Goal: Information Seeking & Learning: Find specific page/section

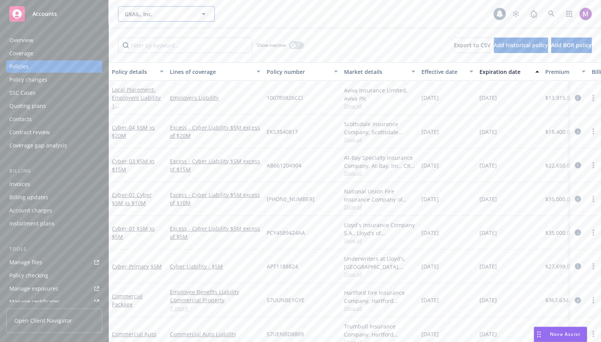
click at [135, 17] on span "GRAIL, Inc." at bounding box center [158, 14] width 67 height 8
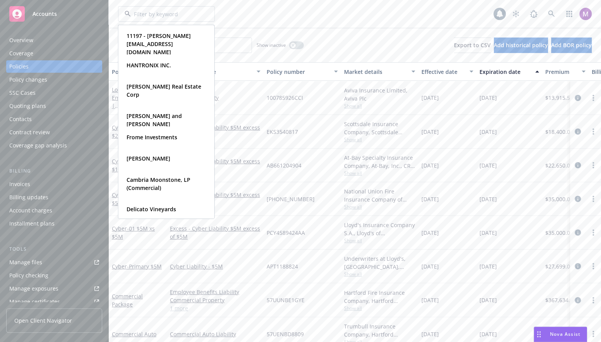
type input "d"
type input "sdb"
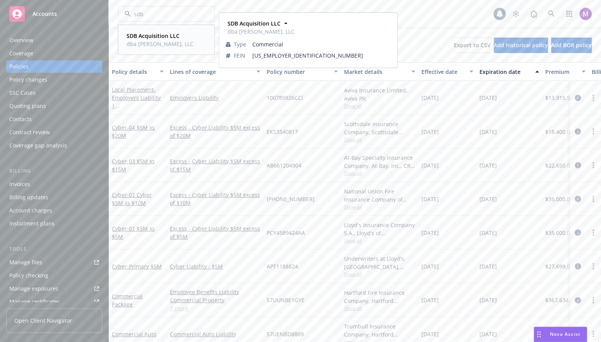
click at [160, 42] on span "dba [PERSON_NAME], LLC" at bounding box center [160, 44] width 67 height 8
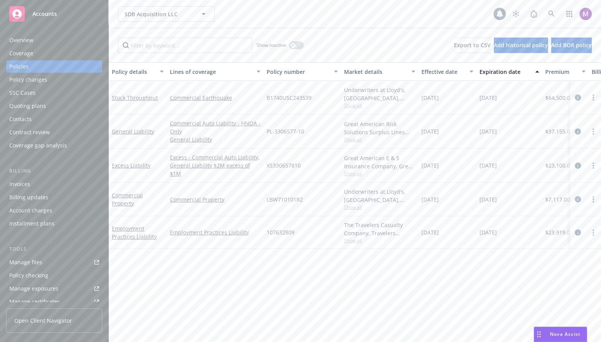
click at [356, 173] on span "Show all" at bounding box center [379, 173] width 71 height 7
click at [302, 286] on div "Policy details Lines of coverage Policy number Market details Effective date Ex…" at bounding box center [355, 202] width 493 height 280
click at [353, 144] on div "Great American Risk Solutions Surplus Lines Insurance Company, Great American I…" at bounding box center [379, 132] width 77 height 34
click at [353, 140] on span "Show all" at bounding box center [379, 139] width 71 height 7
click at [178, 139] on link "General Liability" at bounding box center [215, 140] width 91 height 8
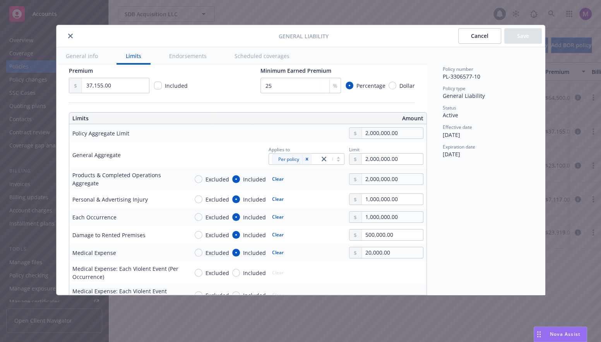
scroll to position [170, 0]
click at [81, 52] on button "General info" at bounding box center [82, 55] width 51 height 17
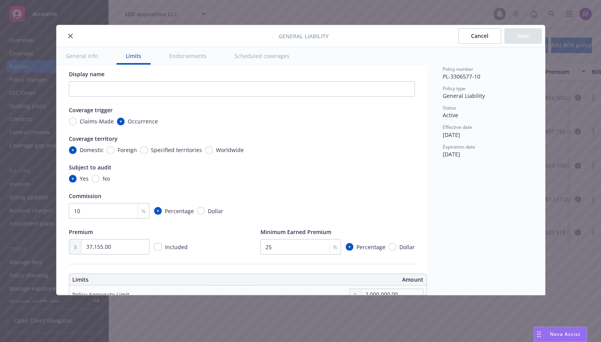
scroll to position [0, 0]
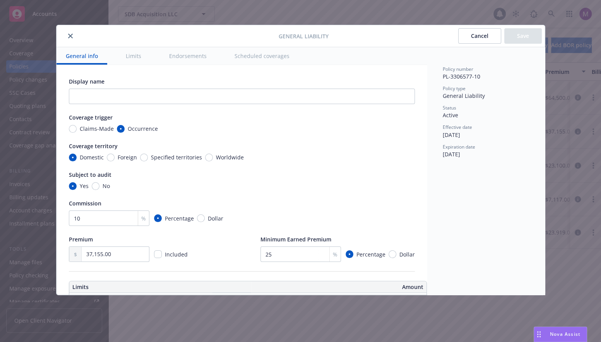
click at [71, 34] on icon "close" at bounding box center [70, 36] width 5 height 5
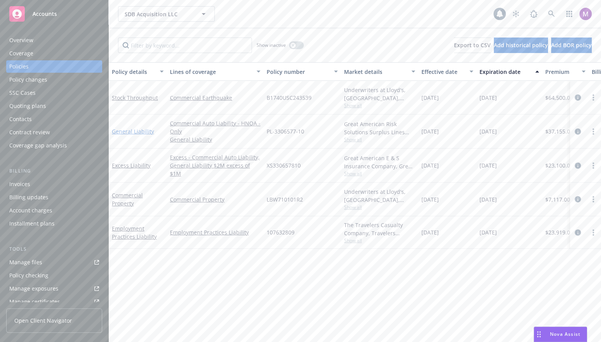
click at [133, 130] on link "General Liability" at bounding box center [133, 131] width 42 height 7
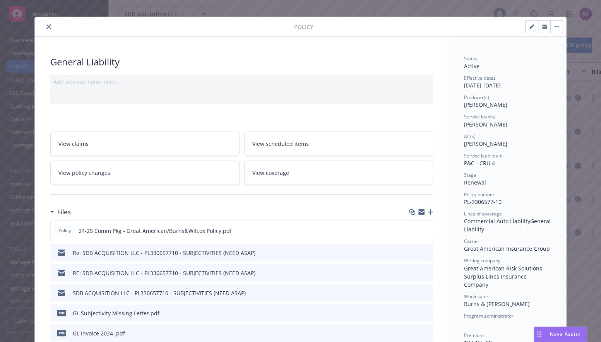
scroll to position [112, 0]
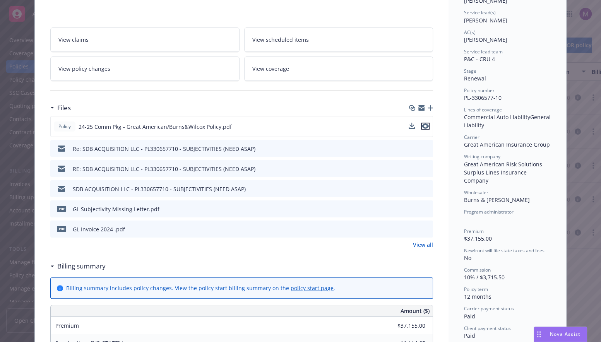
click at [426, 124] on icon "preview file" at bounding box center [425, 126] width 7 height 5
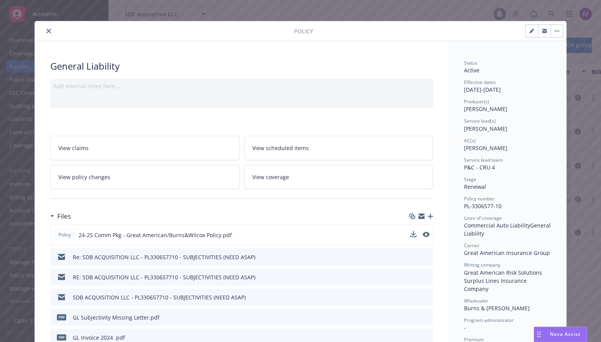
scroll to position [0, 0]
